Goal: Information Seeking & Learning: Learn about a topic

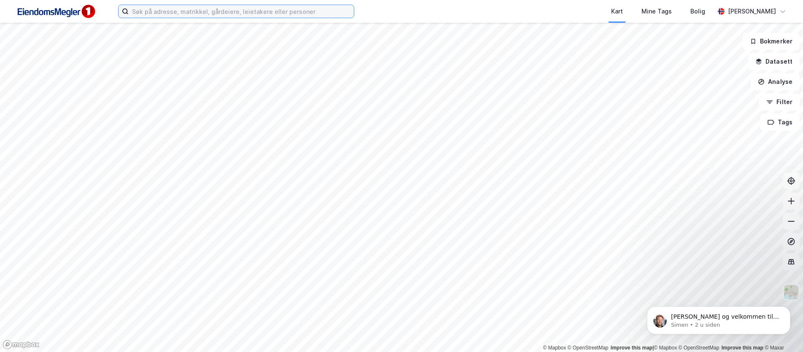
click at [171, 16] on input at bounding box center [241, 11] width 225 height 13
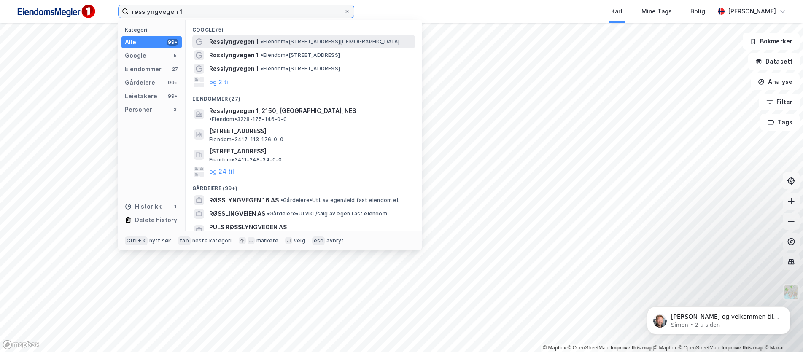
type input "røsslyngvegen 1"
click at [289, 42] on span "• Eiendom • [STREET_ADDRESS][DEMOGRAPHIC_DATA]" at bounding box center [330, 41] width 139 height 7
